Goal: Task Accomplishment & Management: Manage account settings

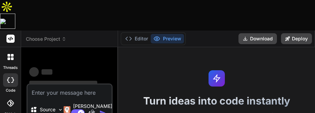
type textarea "x"
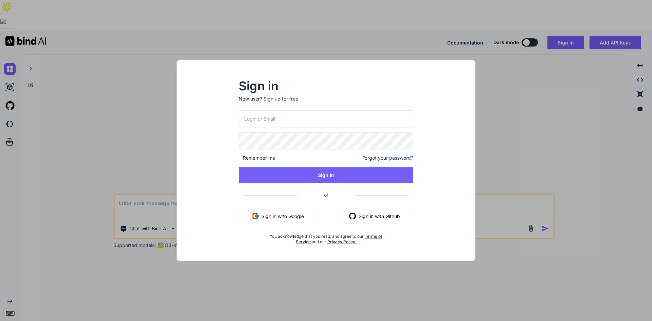
type textarea "x"
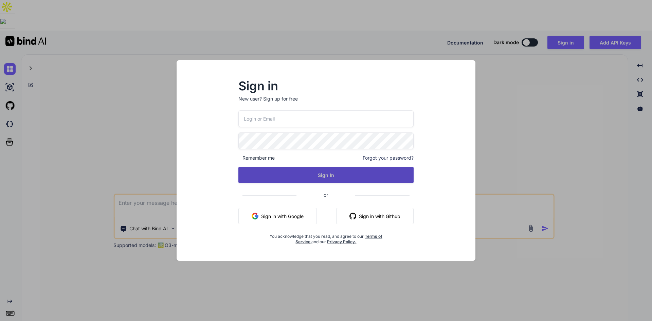
type input "[EMAIL_ADDRESS][DOMAIN_NAME]"
click at [288, 176] on button "Sign In" at bounding box center [326, 175] width 175 height 16
click at [304, 175] on button "Sign In" at bounding box center [326, 175] width 175 height 16
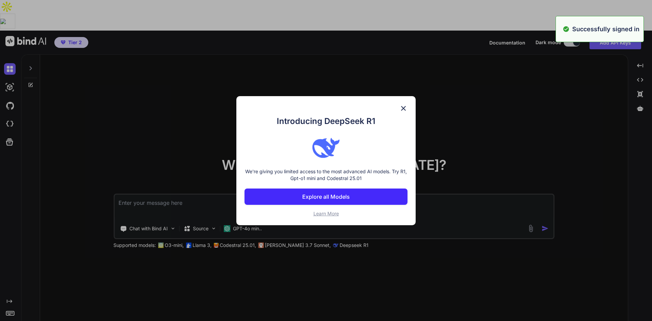
type textarea "x"
